Goal: Information Seeking & Learning: Learn about a topic

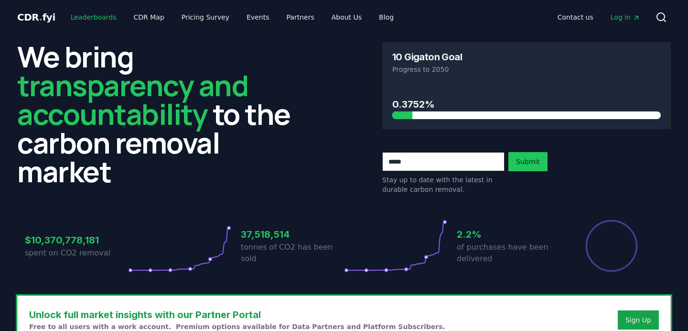
click at [88, 9] on link "Leaderboards" at bounding box center [93, 17] width 61 height 17
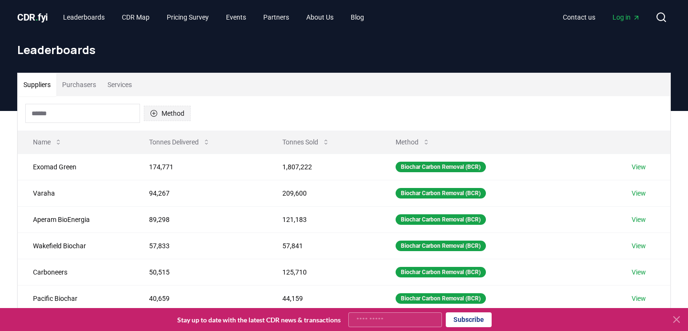
click at [166, 117] on button "Method" at bounding box center [167, 113] width 47 height 15
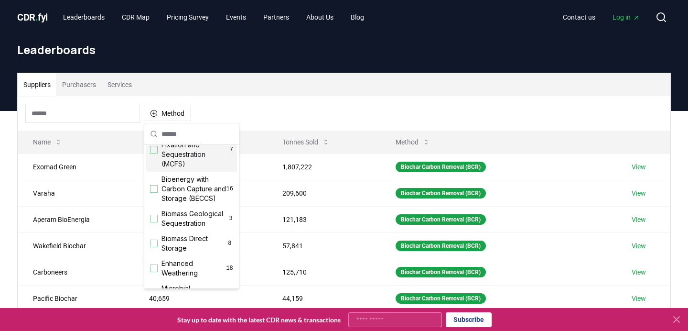
scroll to position [76, 0]
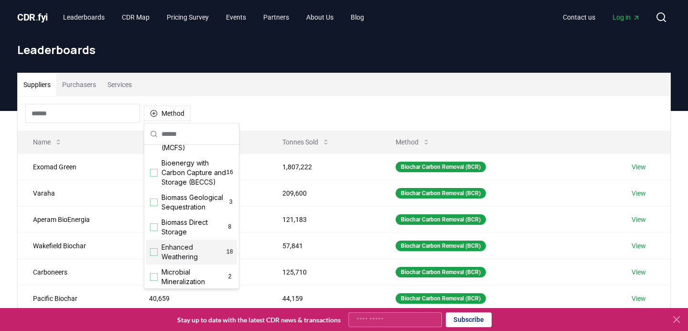
click at [183, 252] on span "Enhanced Weathering" at bounding box center [194, 251] width 65 height 19
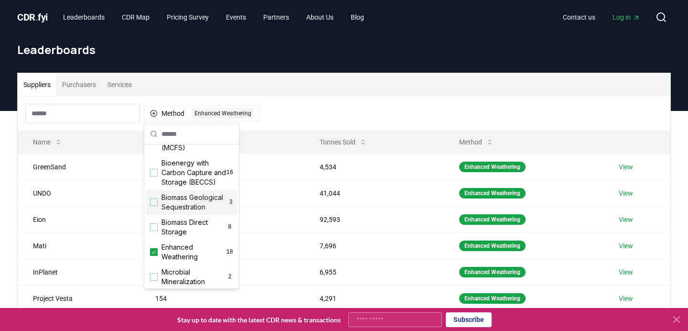
click at [327, 107] on div "Method 1 Enhanced Weathering" at bounding box center [344, 113] width 653 height 34
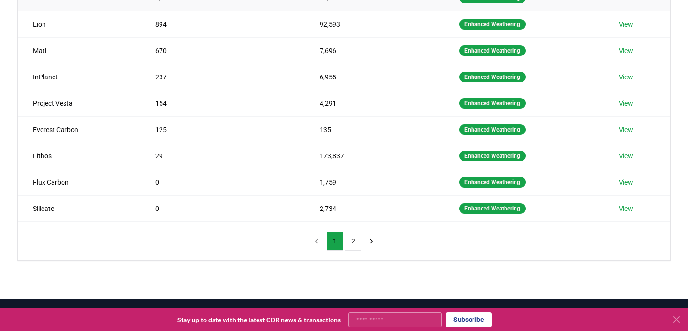
scroll to position [196, 0]
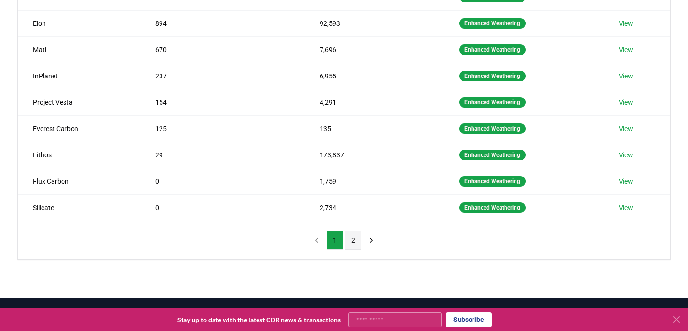
click at [353, 233] on button "2" at bounding box center [353, 239] width 16 height 19
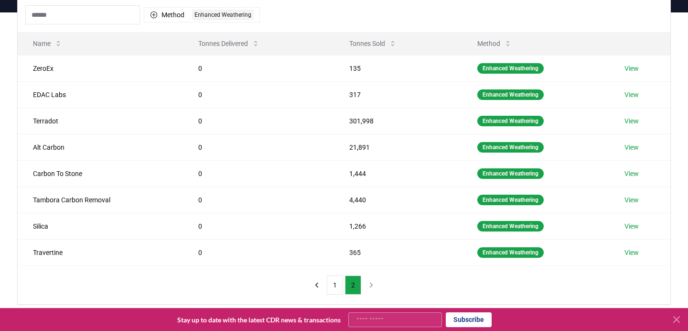
scroll to position [101, 0]
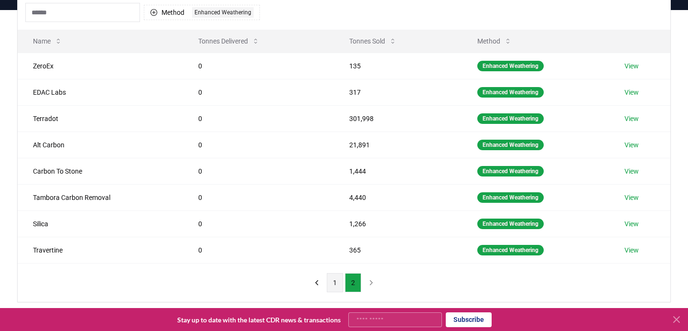
click at [332, 284] on button "1" at bounding box center [335, 282] width 16 height 19
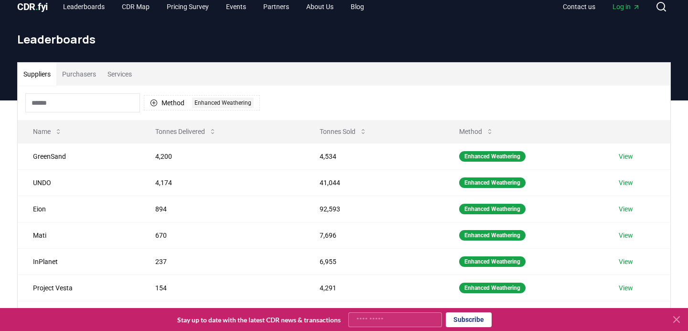
scroll to position [0, 0]
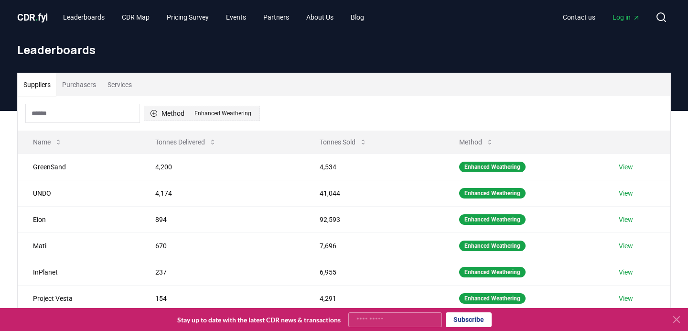
click at [211, 109] on div "Enhanced Weathering" at bounding box center [223, 113] width 62 height 11
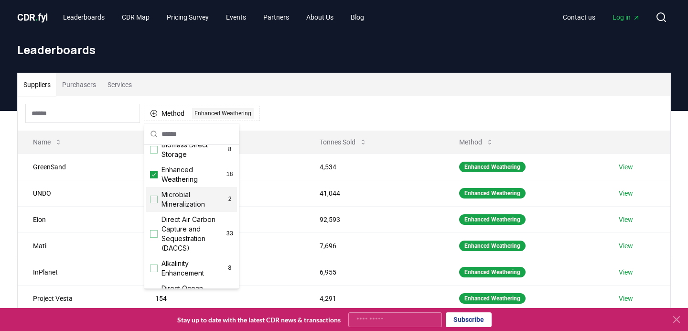
scroll to position [153, 0]
click at [153, 176] on icon "Suggestions" at bounding box center [154, 174] width 4 height 3
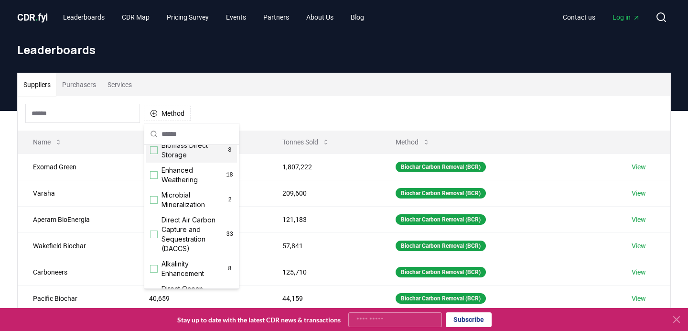
click at [296, 102] on div "Method" at bounding box center [344, 113] width 653 height 34
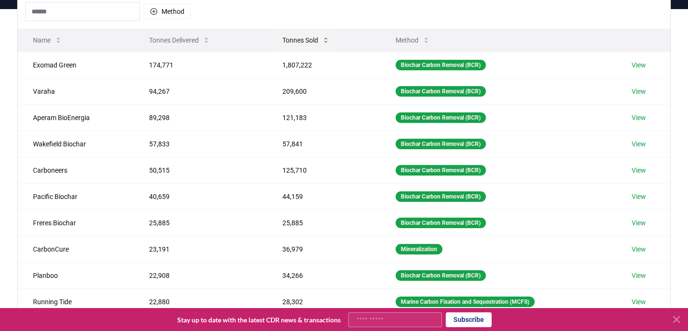
scroll to position [101, 0]
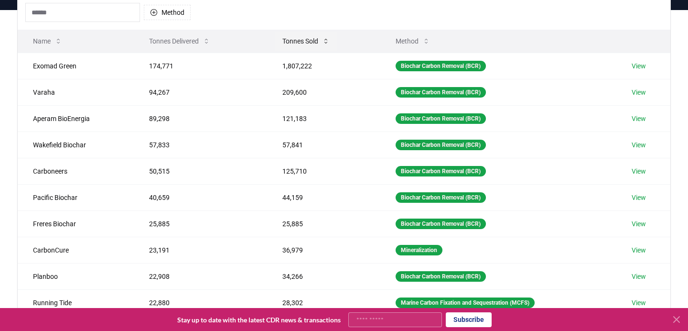
click at [325, 44] on button "Tonnes Sold" at bounding box center [306, 41] width 63 height 19
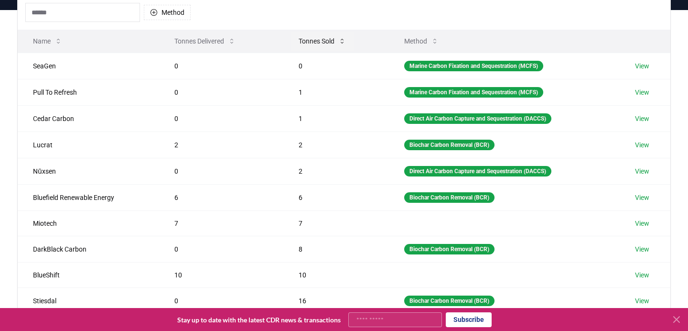
click at [325, 44] on button "Tonnes Sold" at bounding box center [322, 41] width 63 height 19
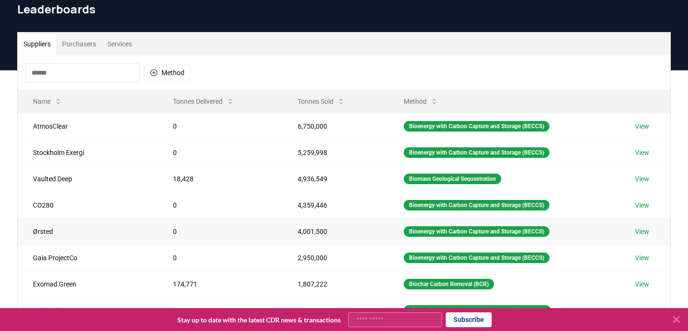
scroll to position [34, 0]
